Goal: Communication & Community: Participate in discussion

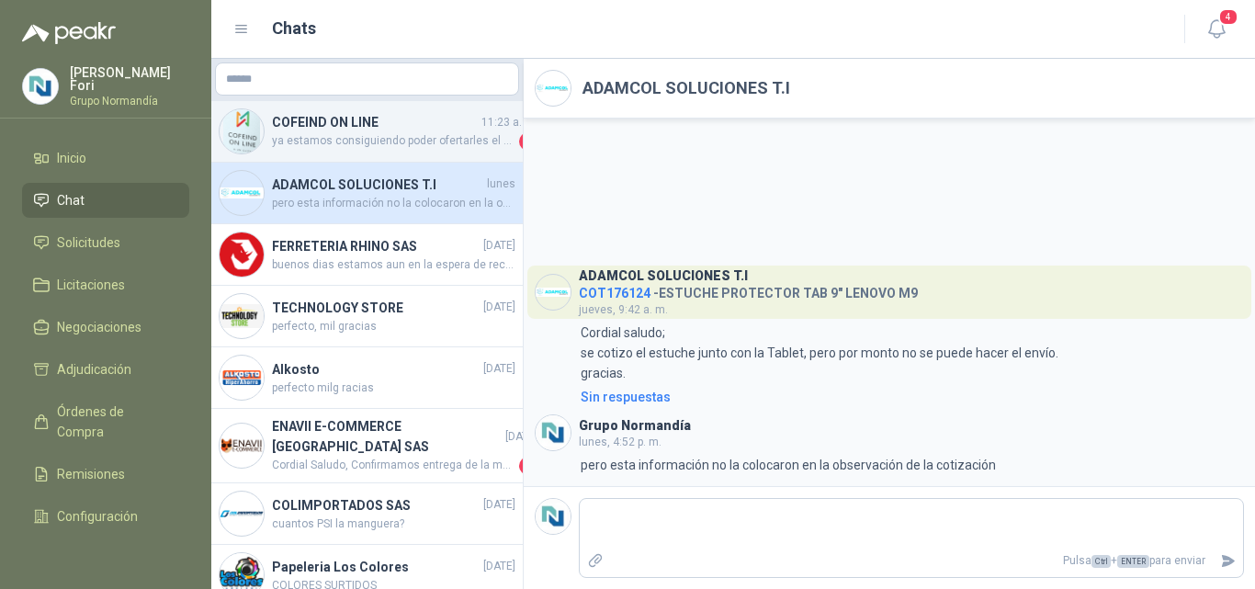
click at [339, 152] on div "COFEIND ON LINE 11:23 a. m. ya estamos consiguiendo poder ofertarles el mismo p…" at bounding box center [366, 132] width 311 height 62
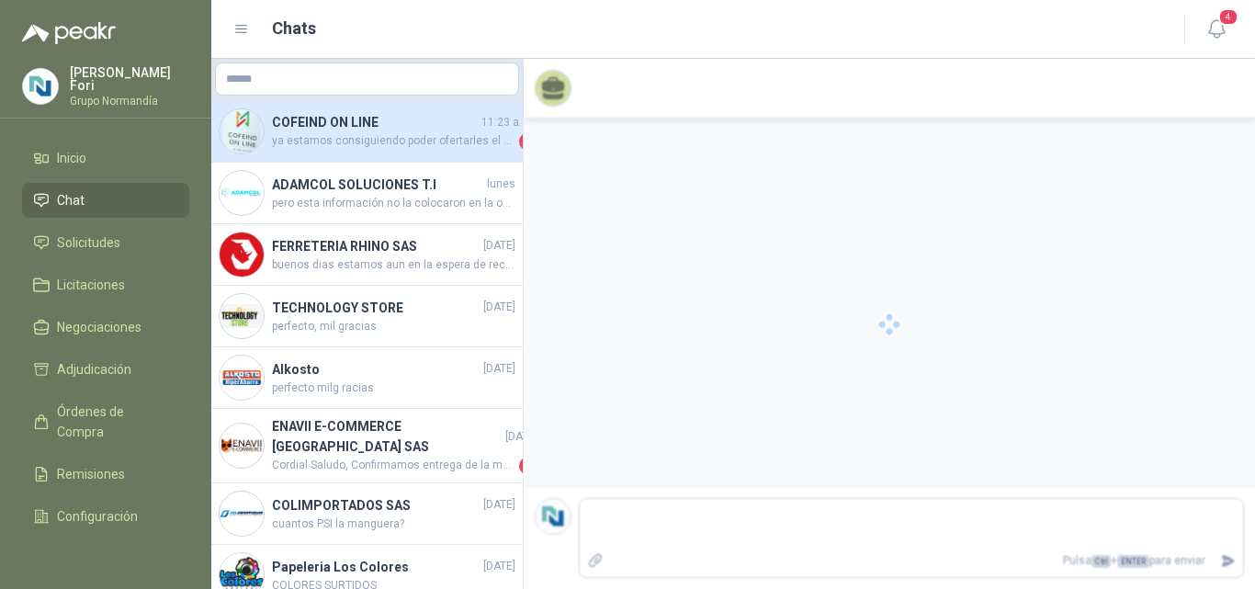
scroll to position [854, 0]
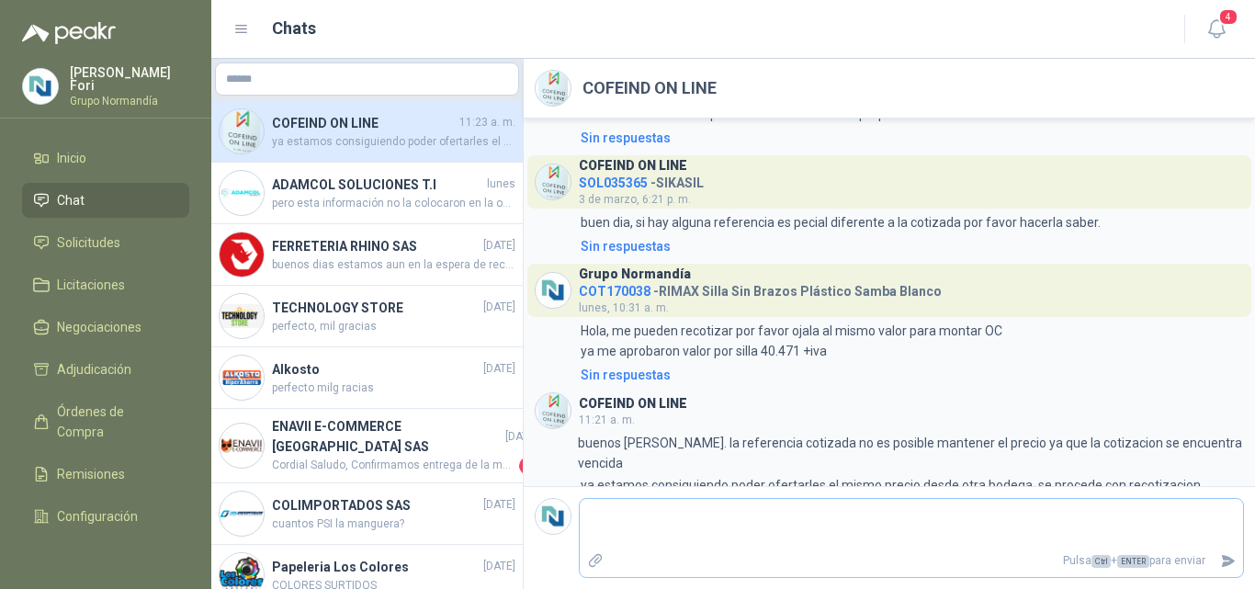
click at [866, 538] on textarea at bounding box center [911, 523] width 663 height 42
click at [80, 154] on span "Inicio" at bounding box center [71, 158] width 29 height 20
click at [99, 168] on link "Inicio" at bounding box center [105, 158] width 167 height 35
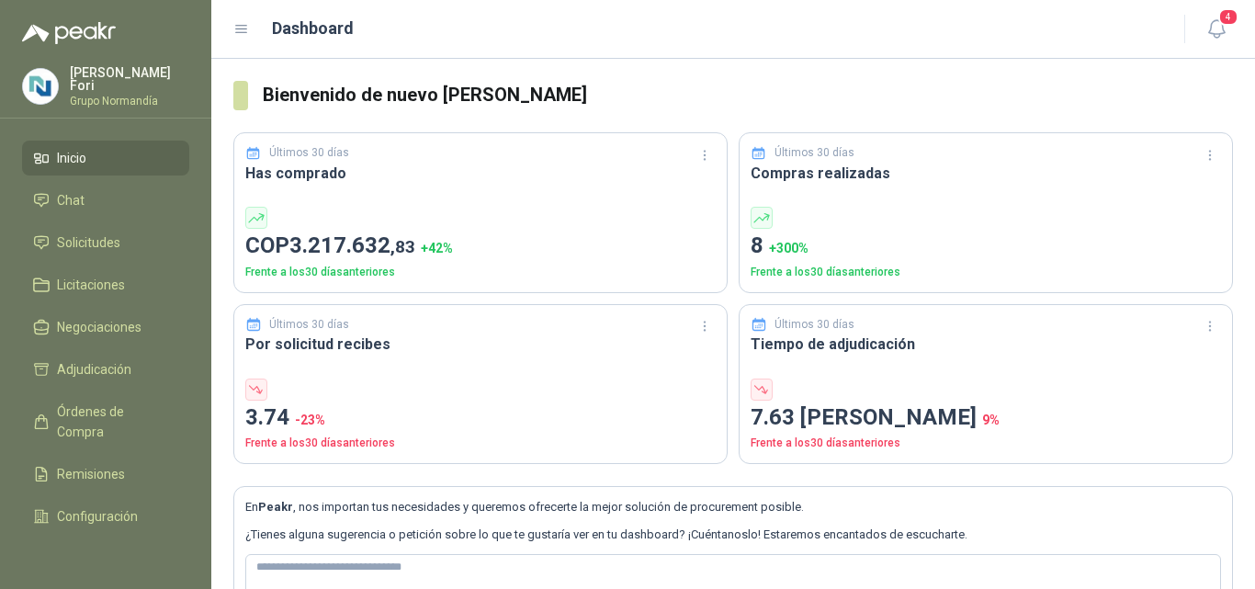
click at [128, 168] on link "Inicio" at bounding box center [105, 158] width 167 height 35
click at [95, 192] on li "Chat" at bounding box center [105, 200] width 145 height 20
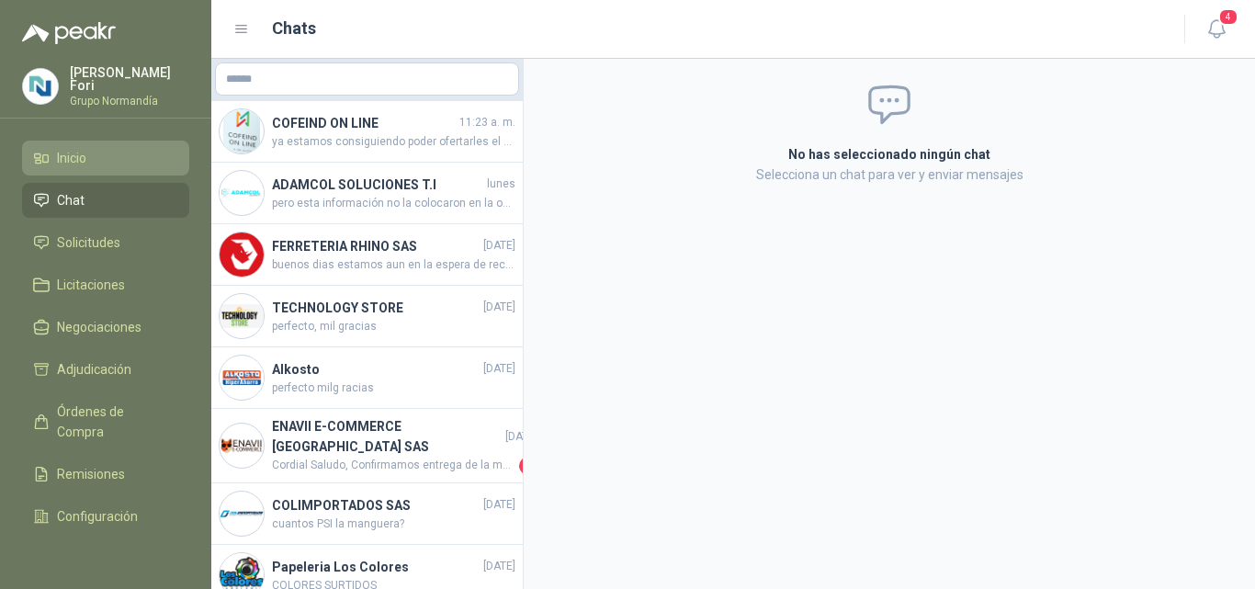
click at [88, 148] on li "Inicio" at bounding box center [105, 158] width 145 height 20
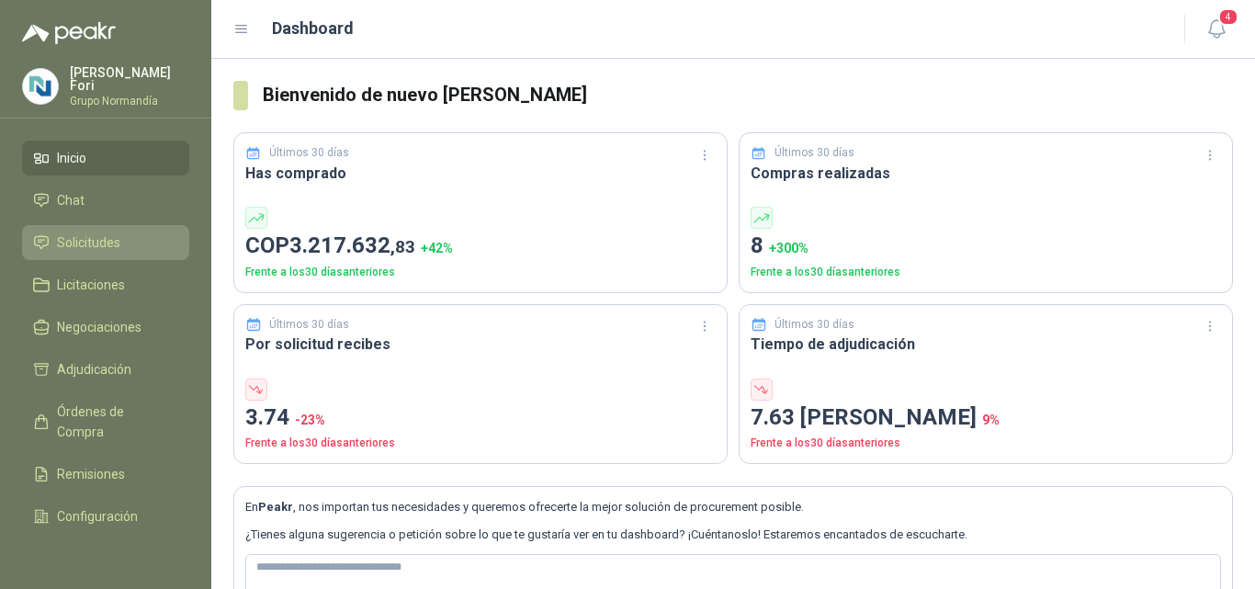
click at [42, 241] on icon at bounding box center [41, 242] width 17 height 17
